Goal: Use online tool/utility: Utilize a website feature to perform a specific function

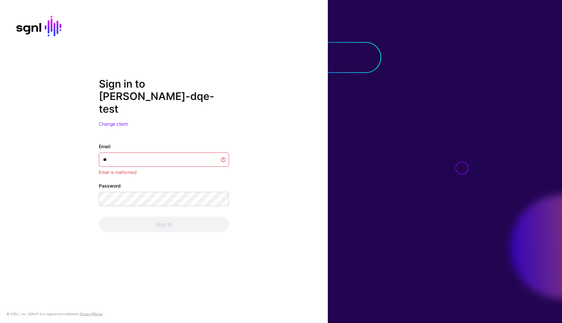
type input "*"
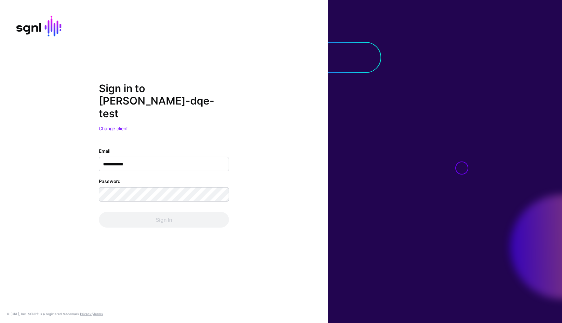
type input "**********"
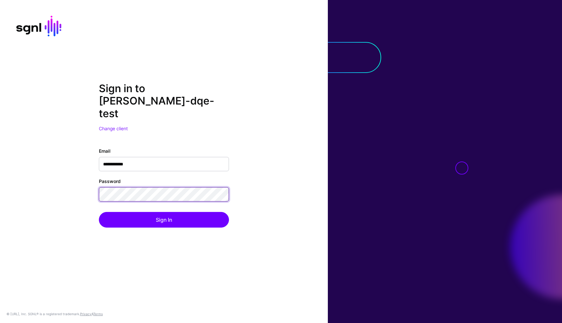
click at [99, 212] on button "Sign In" at bounding box center [164, 220] width 130 height 16
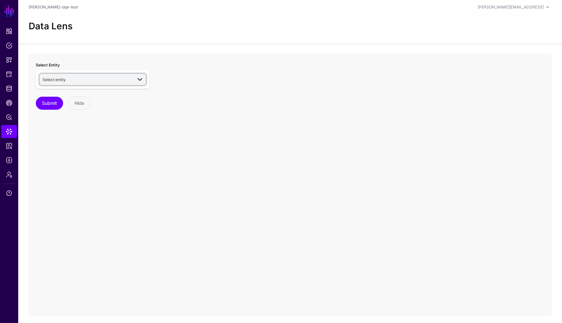
click at [120, 82] on span "Select entity" at bounding box center [87, 79] width 89 height 7
click at [72, 127] on div "User" at bounding box center [95, 128] width 89 height 6
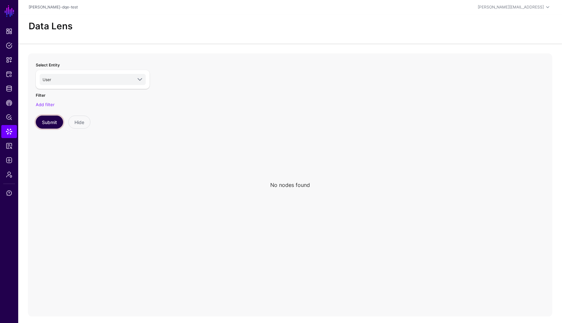
click at [53, 121] on button "Submit" at bounding box center [49, 121] width 27 height 13
click at [63, 81] on span "User" at bounding box center [87, 79] width 89 height 7
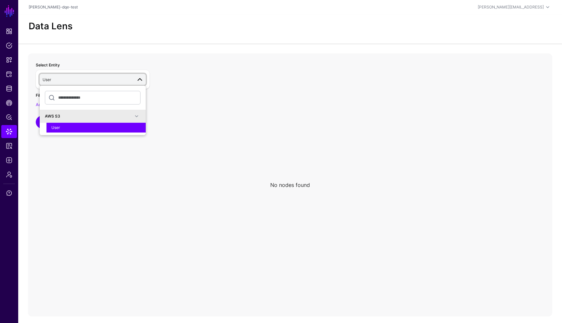
click at [57, 155] on div "Select Entity User AWS S3 User Filter Add filter Submit Hide" at bounding box center [93, 183] width 122 height 252
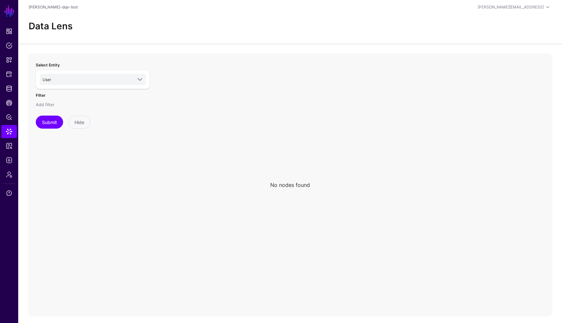
click at [50, 105] on link "Add filter" at bounding box center [45, 104] width 19 height 5
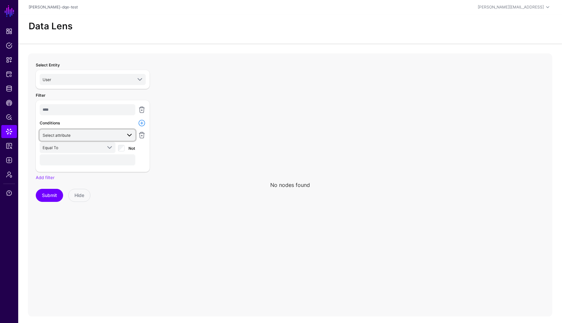
click at [100, 136] on span "Select attribute" at bounding box center [82, 134] width 79 height 7
click at [59, 170] on div "userId" at bounding box center [87, 170] width 85 height 6
click at [69, 157] on input "text" at bounding box center [88, 159] width 96 height 11
click at [85, 136] on span "userId" at bounding box center [82, 134] width 79 height 7
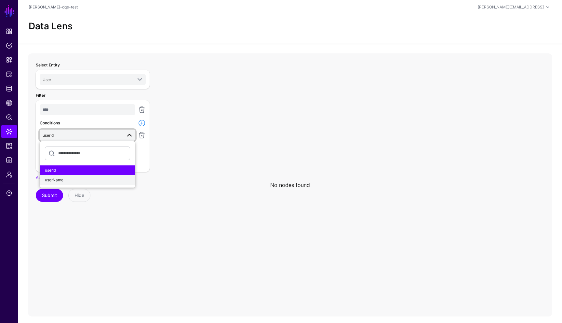
click at [62, 179] on span "userName" at bounding box center [54, 179] width 19 height 5
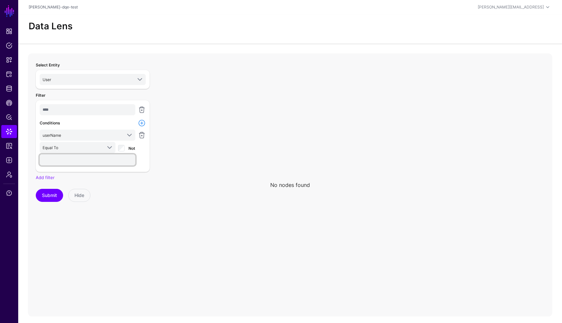
click at [73, 163] on input "text" at bounding box center [88, 159] width 96 height 11
type input "**********"
click at [50, 190] on button "Submit" at bounding box center [49, 195] width 27 height 13
